Goal: Find specific page/section: Find specific page/section

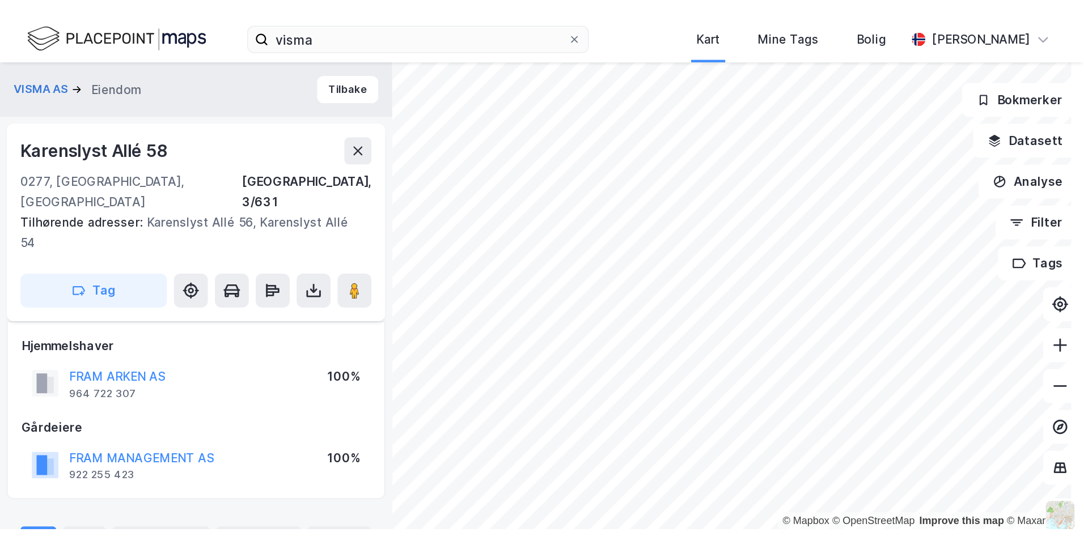
scroll to position [97, 0]
